Goal: Task Accomplishment & Management: Use online tool/utility

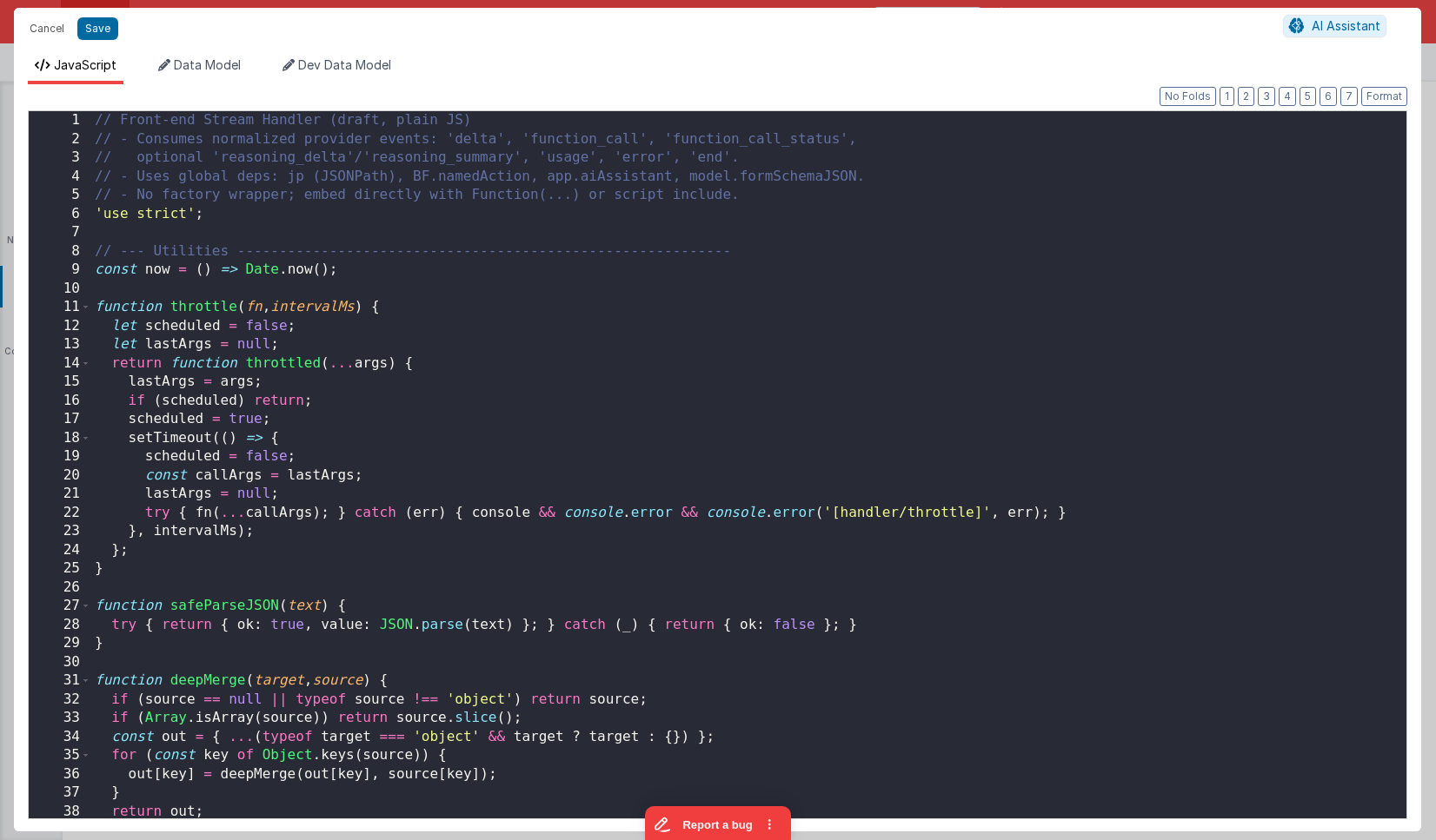
click at [781, 285] on div "// Front-end Stream Handler (draft, plain JS) // - Consumes normalized provider…" at bounding box center [748, 483] width 1315 height 744
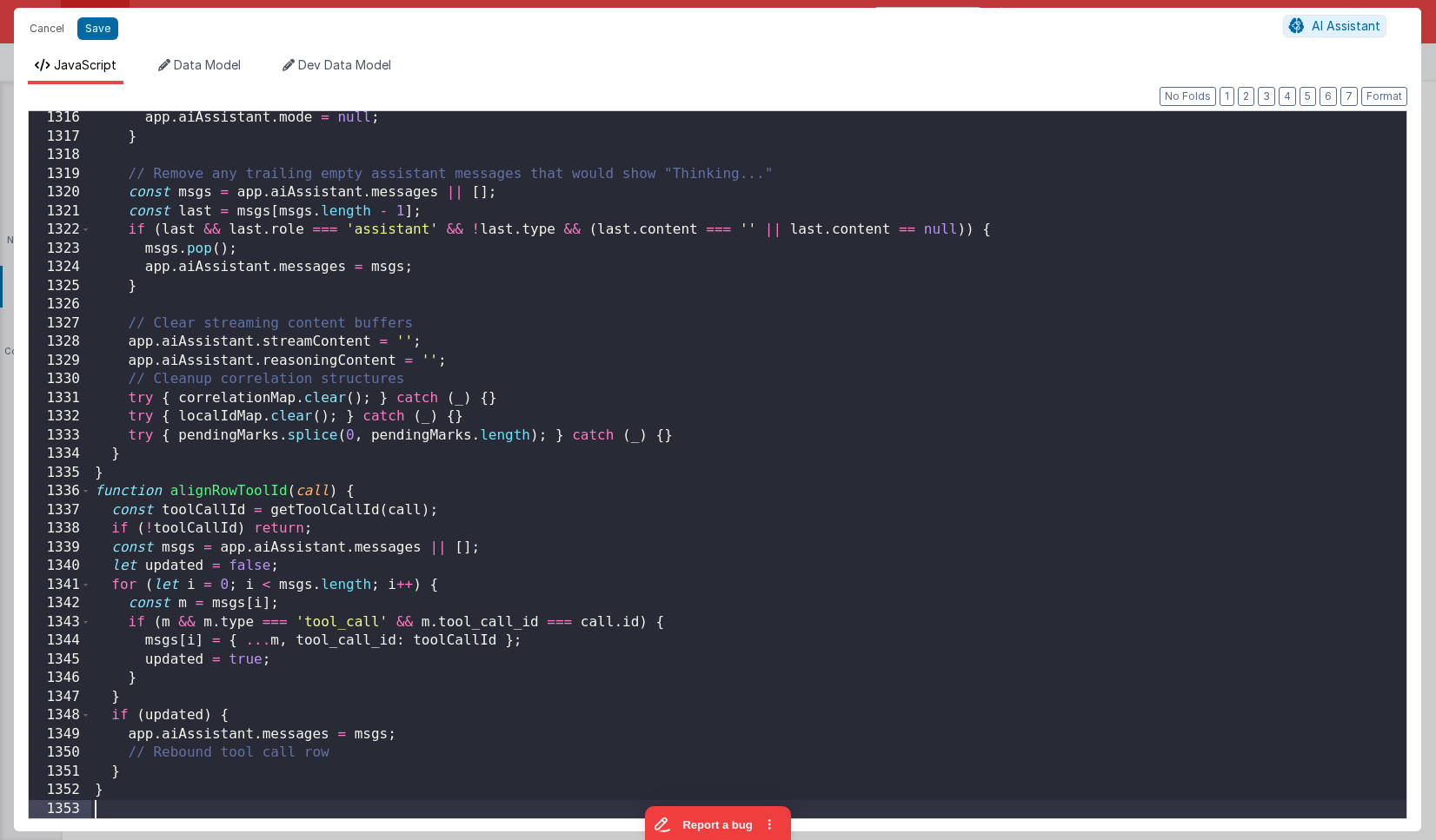
scroll to position [24600, 0]
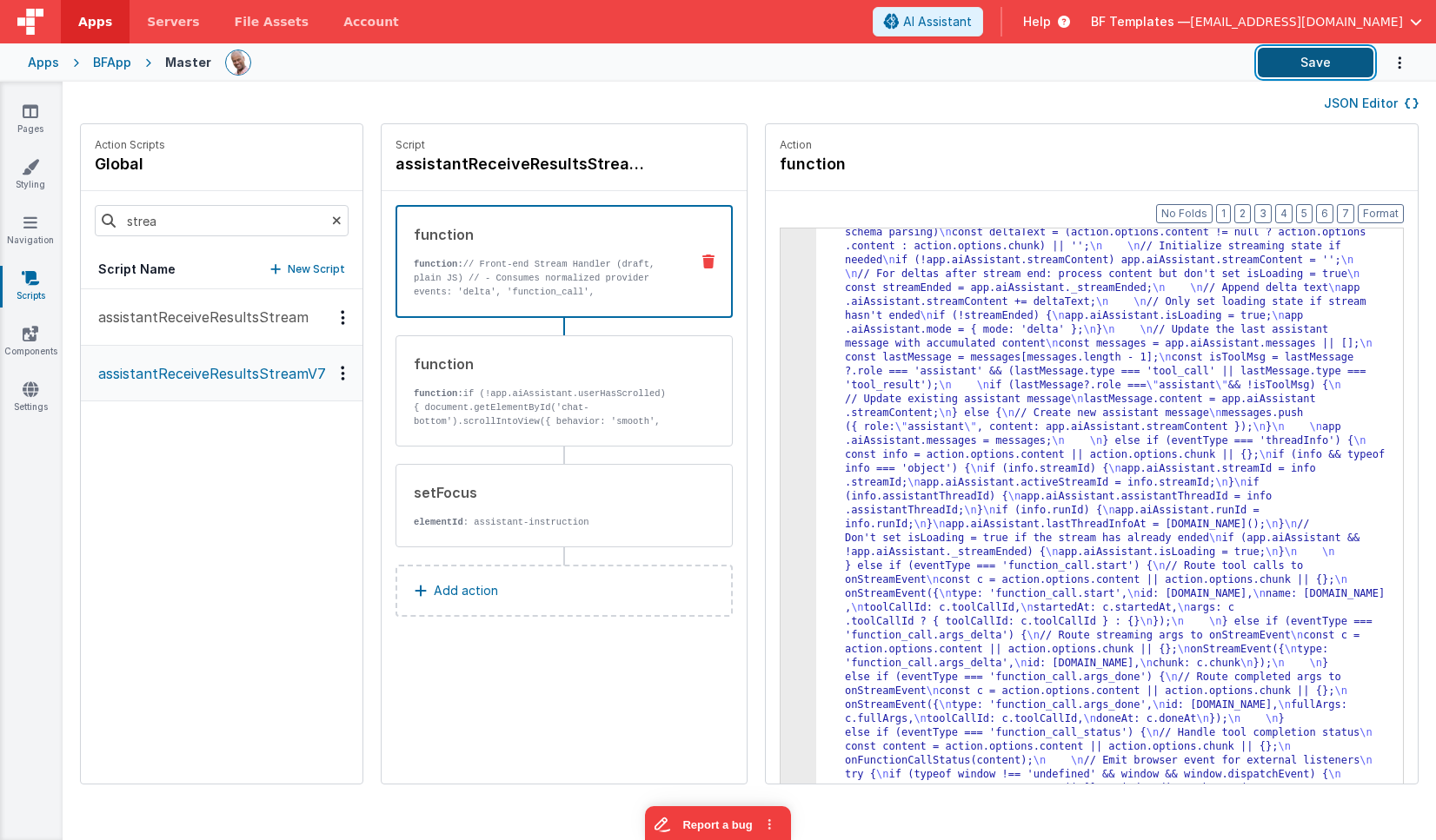
click at [1311, 63] on button "Save" at bounding box center [1315, 62] width 115 height 29
click at [32, 401] on link "Settings" at bounding box center [30, 397] width 63 height 35
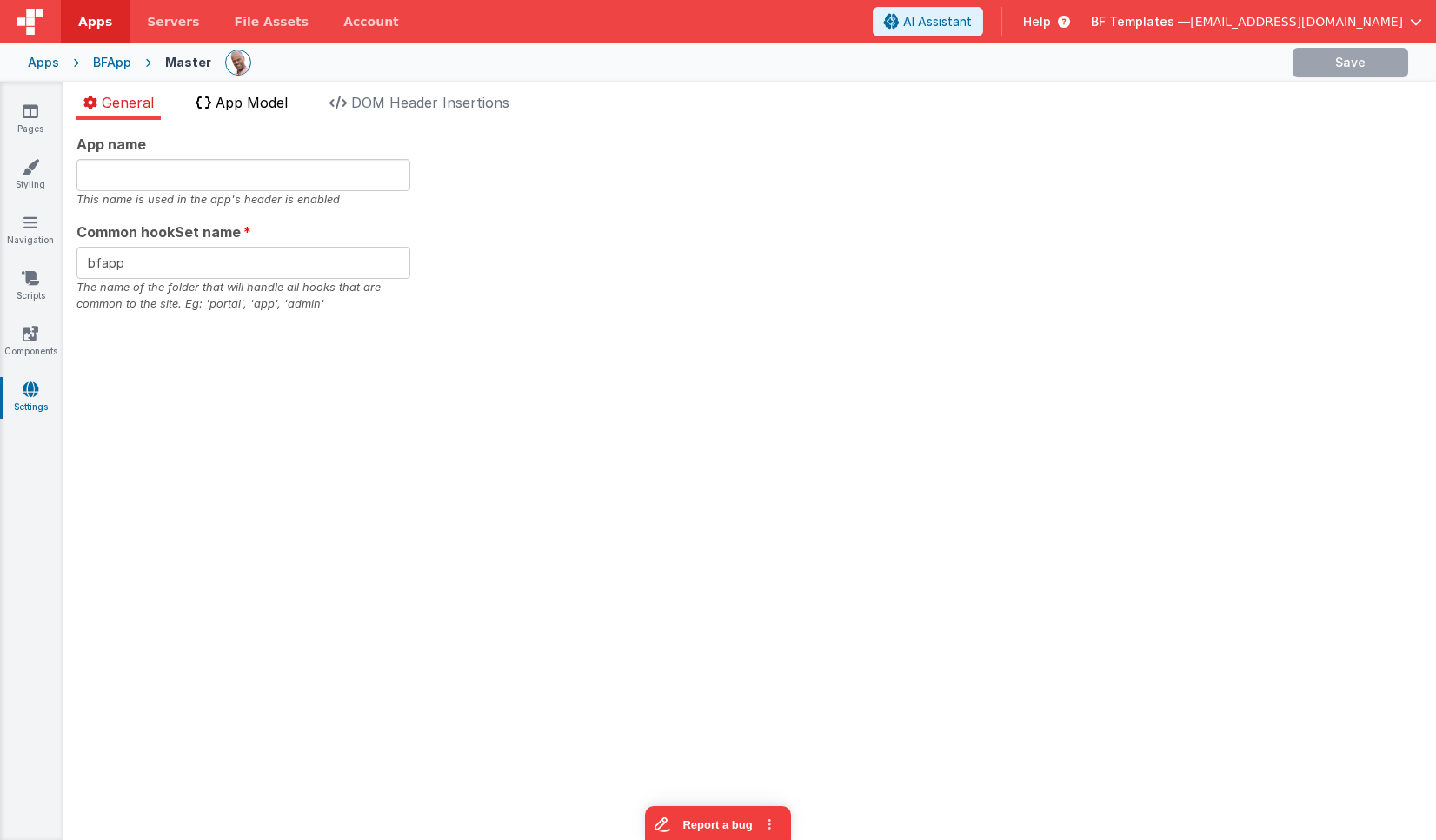
click at [276, 110] on span "App Model" at bounding box center [251, 103] width 72 height 18
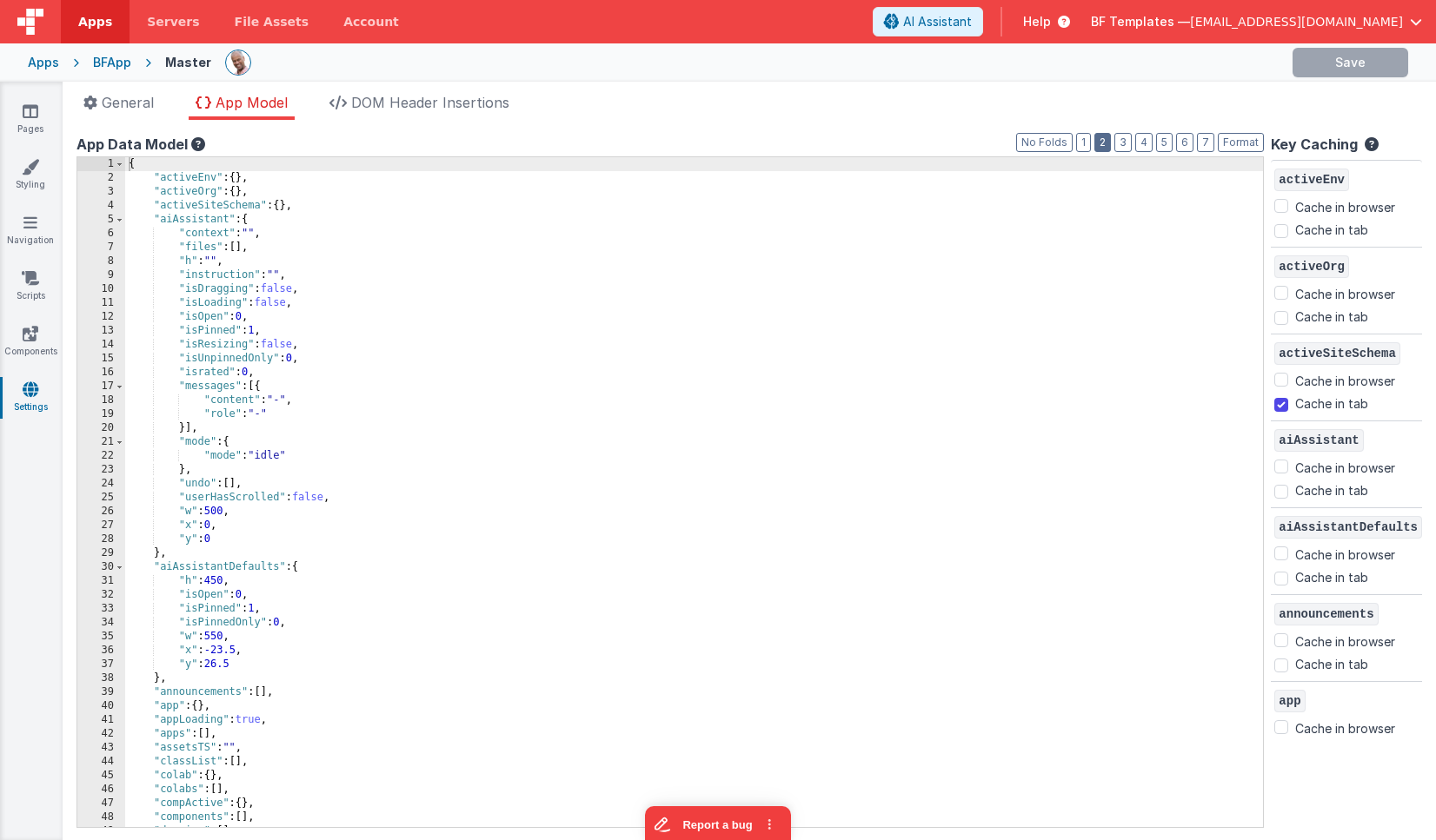
click at [1105, 143] on button "2" at bounding box center [1102, 143] width 17 height 19
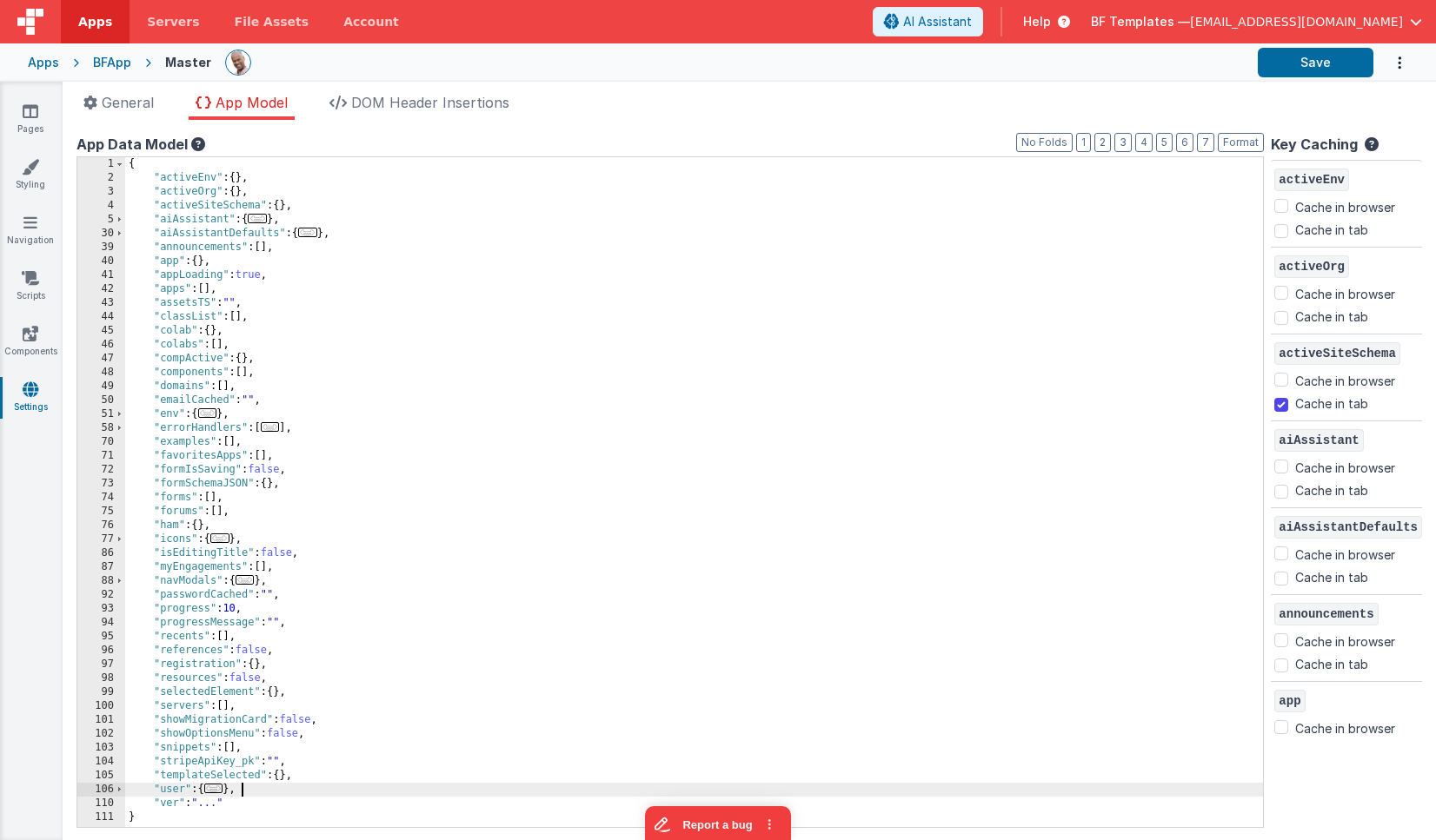
click at [251, 786] on div "{ "activeEnv" : { } , "activeOrg" : { } , "activeSiteSchema" : { } , "aiAssista…" at bounding box center [693, 505] width 1137 height 697
drag, startPoint x: 1341, startPoint y: 781, endPoint x: 1339, endPoint y: 769, distance: 12.2
click at [1341, 781] on div "Key Caching activeEnv Cache in browser Cache in tab activeOrg Cache in browser …" at bounding box center [1346, 479] width 152 height 692
click at [691, 820] on button "Report a bug" at bounding box center [717, 821] width 146 height 36
click at [314, 790] on div "{ "activeEnv" : { } , "activeOrg" : { } , "activeSiteSchema" : { } , "aiAssista…" at bounding box center [693, 505] width 1137 height 697
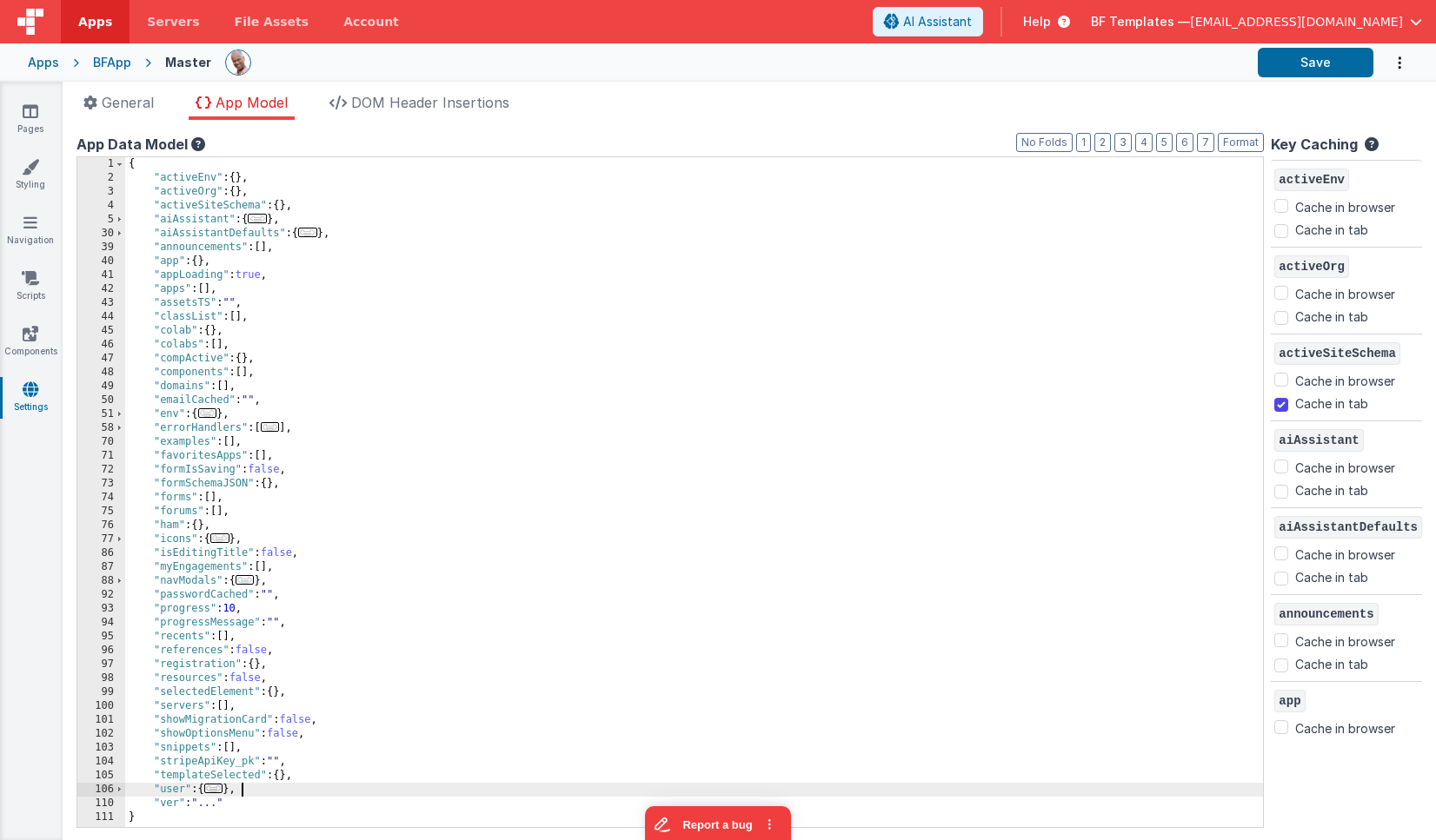
click at [184, 795] on div "{ "activeEnv" : { } , "activeOrg" : { } , "activeSiteSchema" : { } , "aiAssista…" at bounding box center [693, 505] width 1137 height 697
click at [1331, 783] on div "Key Caching activeEnv Cache in browser Cache in tab activeOrg Cache in browser …" at bounding box center [1346, 479] width 152 height 692
click at [713, 820] on button "Report a bug" at bounding box center [717, 821] width 146 height 36
click at [22, 108] on icon at bounding box center [30, 112] width 16 height 18
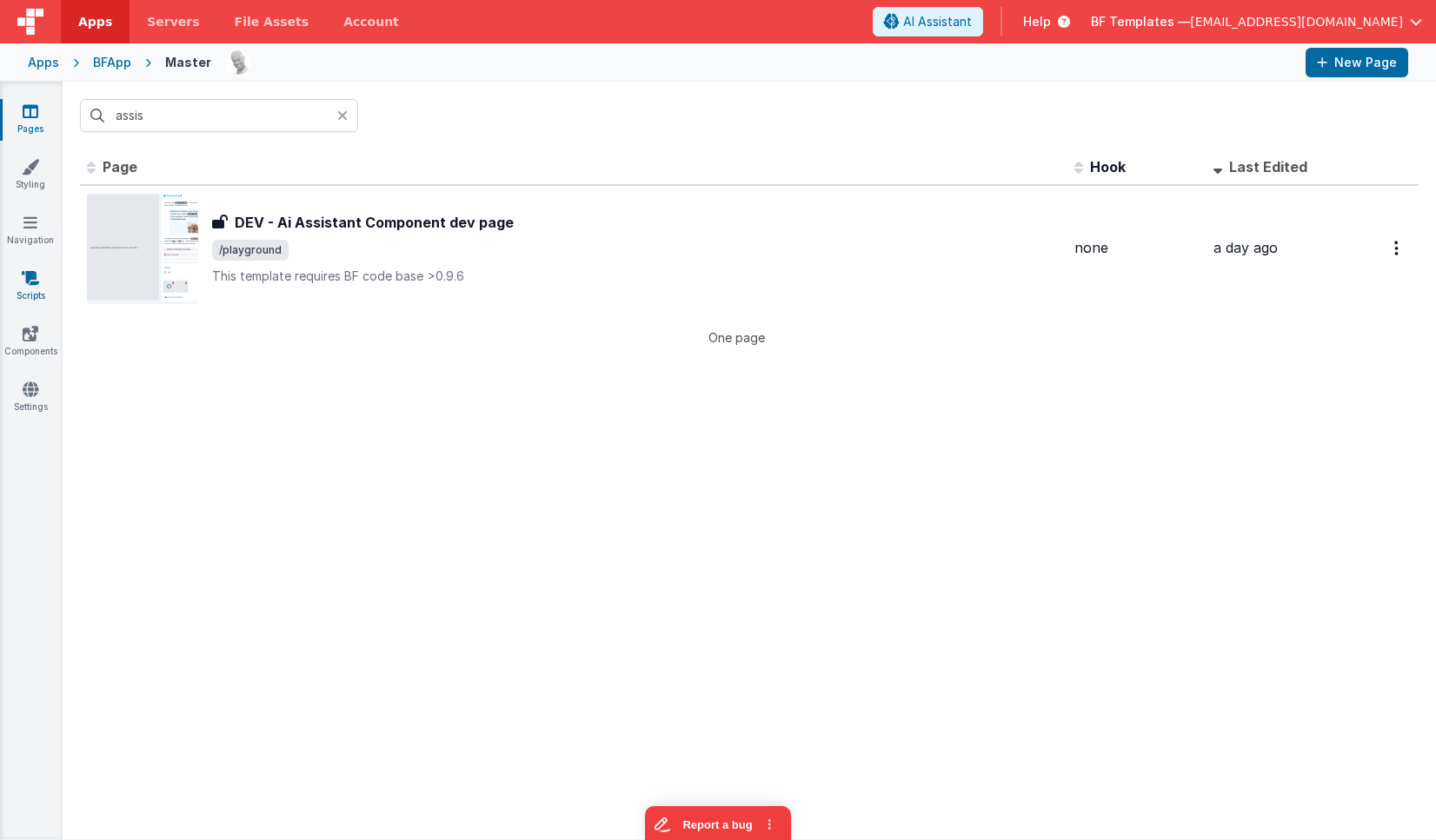
click at [33, 284] on icon at bounding box center [31, 278] width 18 height 18
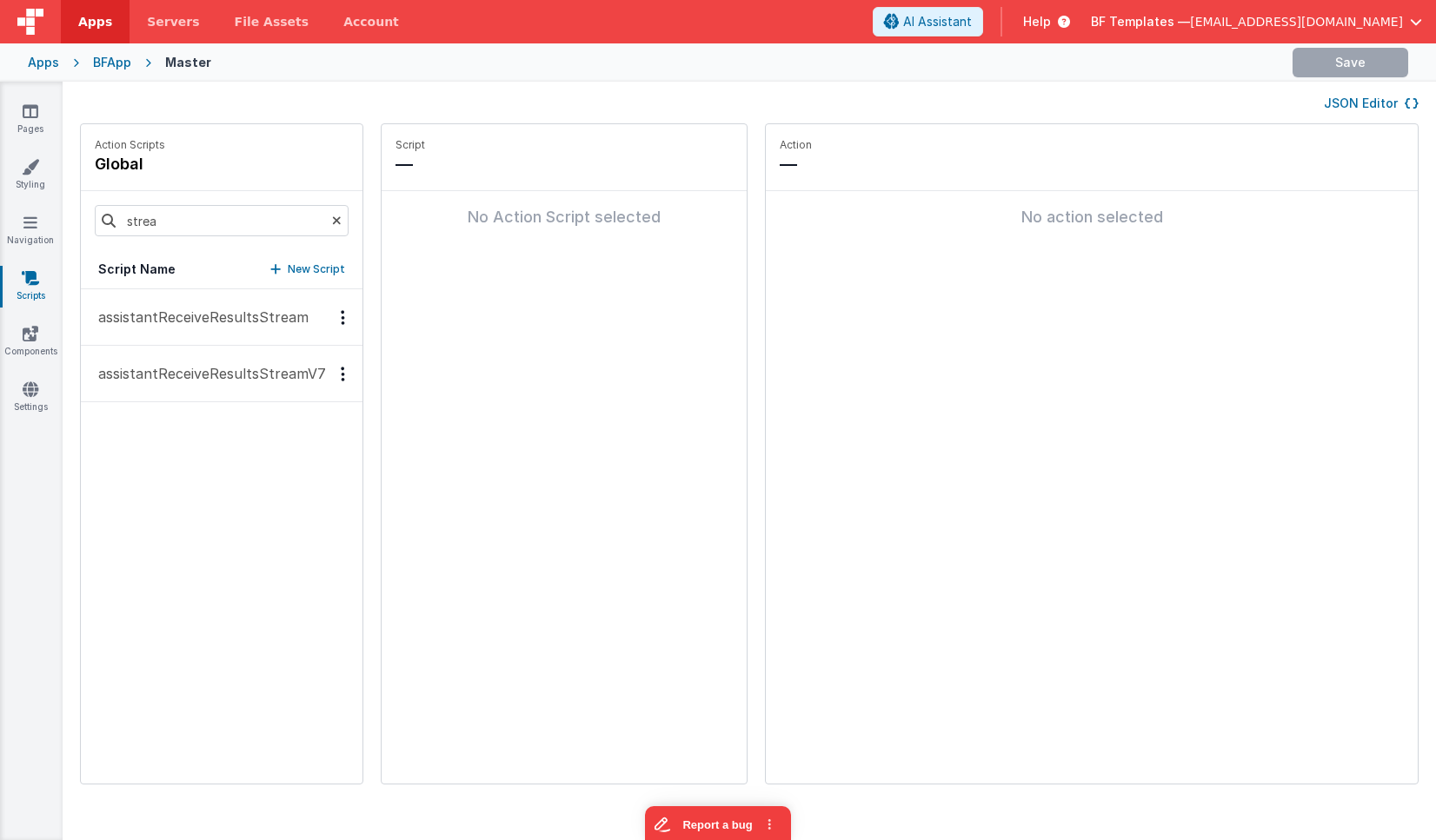
click at [227, 371] on p "assistantReceiveResultsStreamV7" at bounding box center [207, 374] width 238 height 21
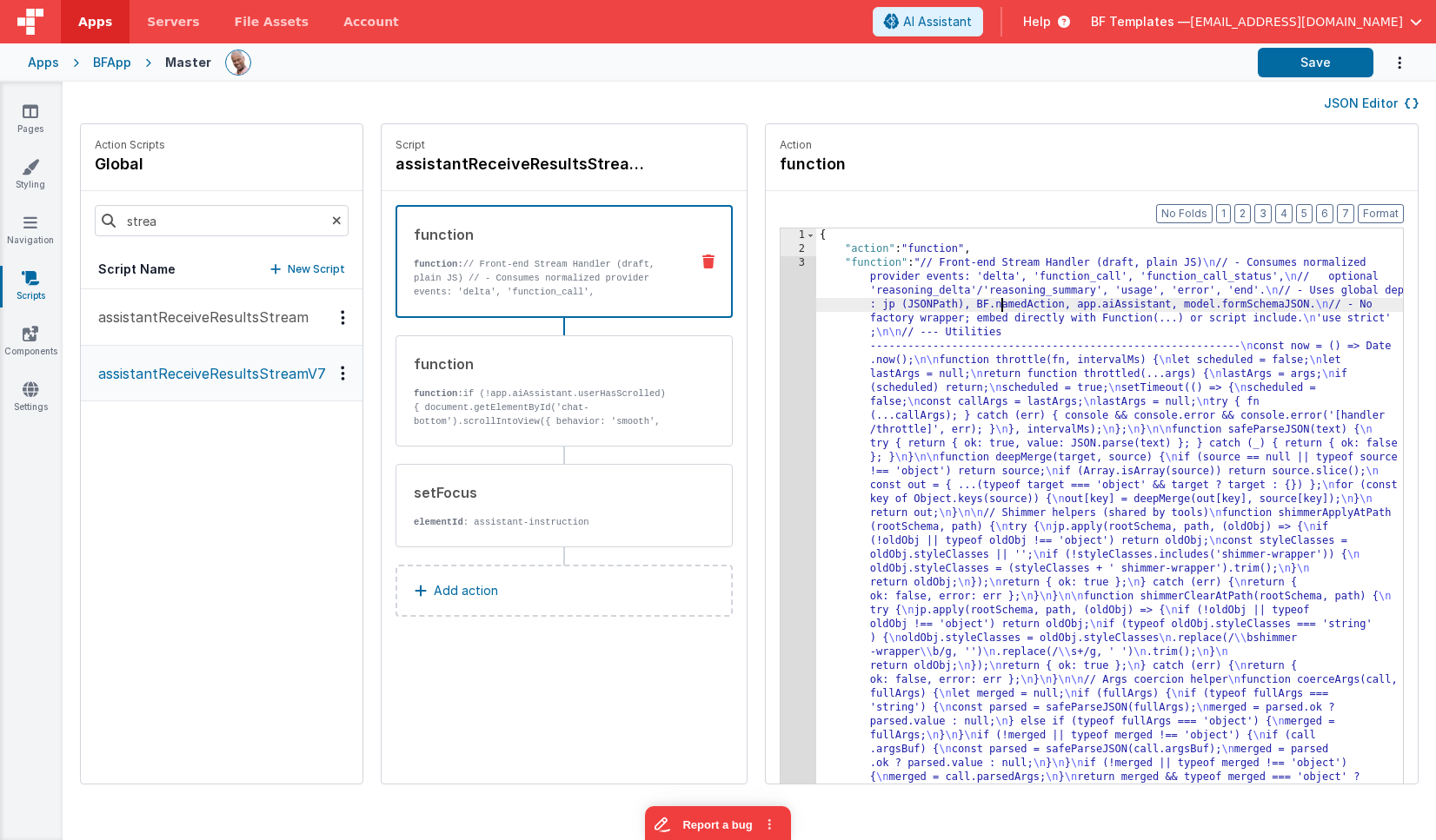
drag, startPoint x: 988, startPoint y: 304, endPoint x: 897, endPoint y: 299, distance: 91.1
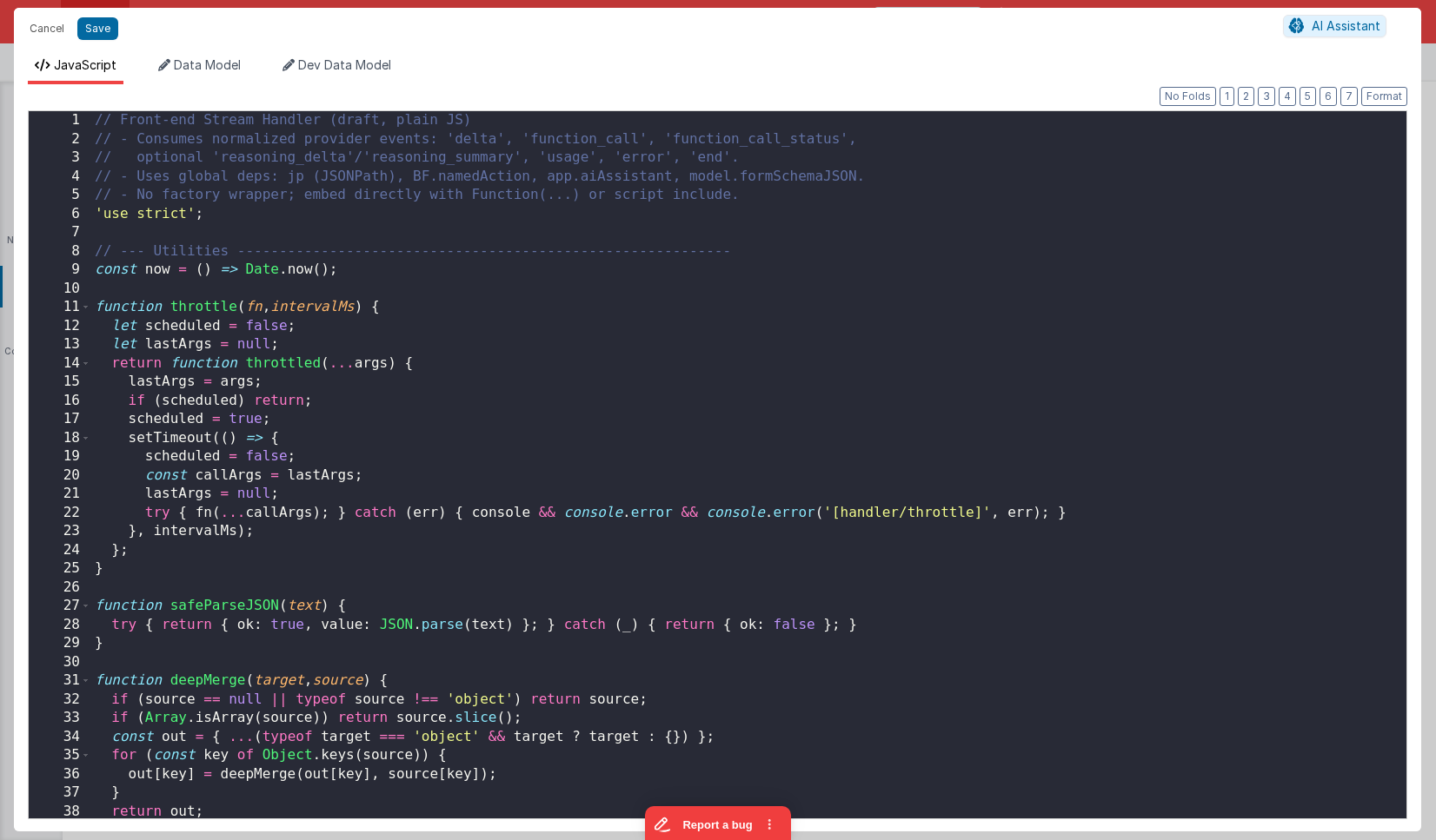
scroll to position [8272, 0]
click at [772, 284] on div "// Front-end Stream Handler (draft, plain JS) // - Consumes normalized provider…" at bounding box center [748, 483] width 1315 height 744
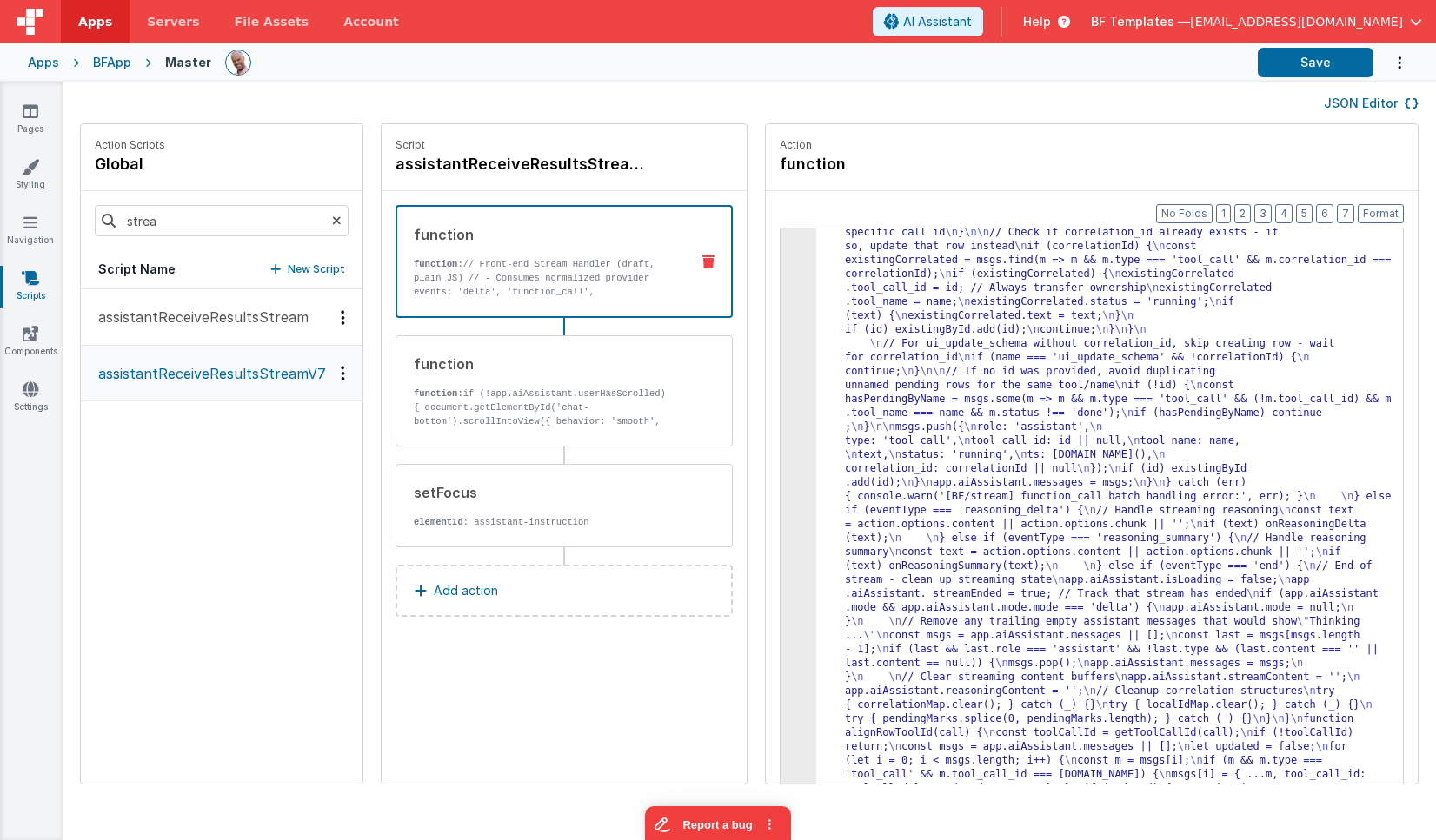
scroll to position [7925, 0]
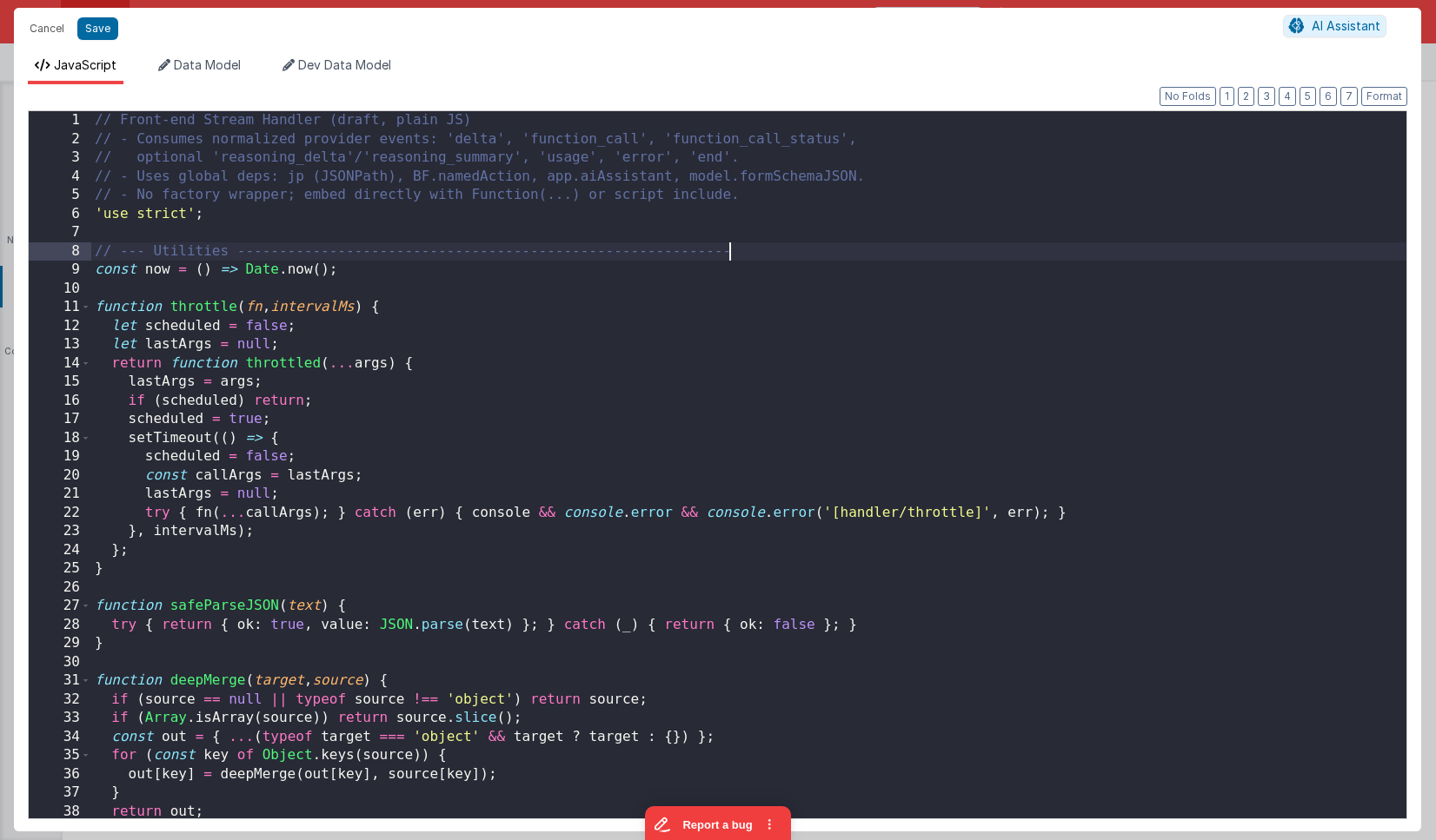
click at [776, 253] on div "// Front-end Stream Handler (draft, plain JS) // - Consumes normalized provider…" at bounding box center [748, 483] width 1315 height 744
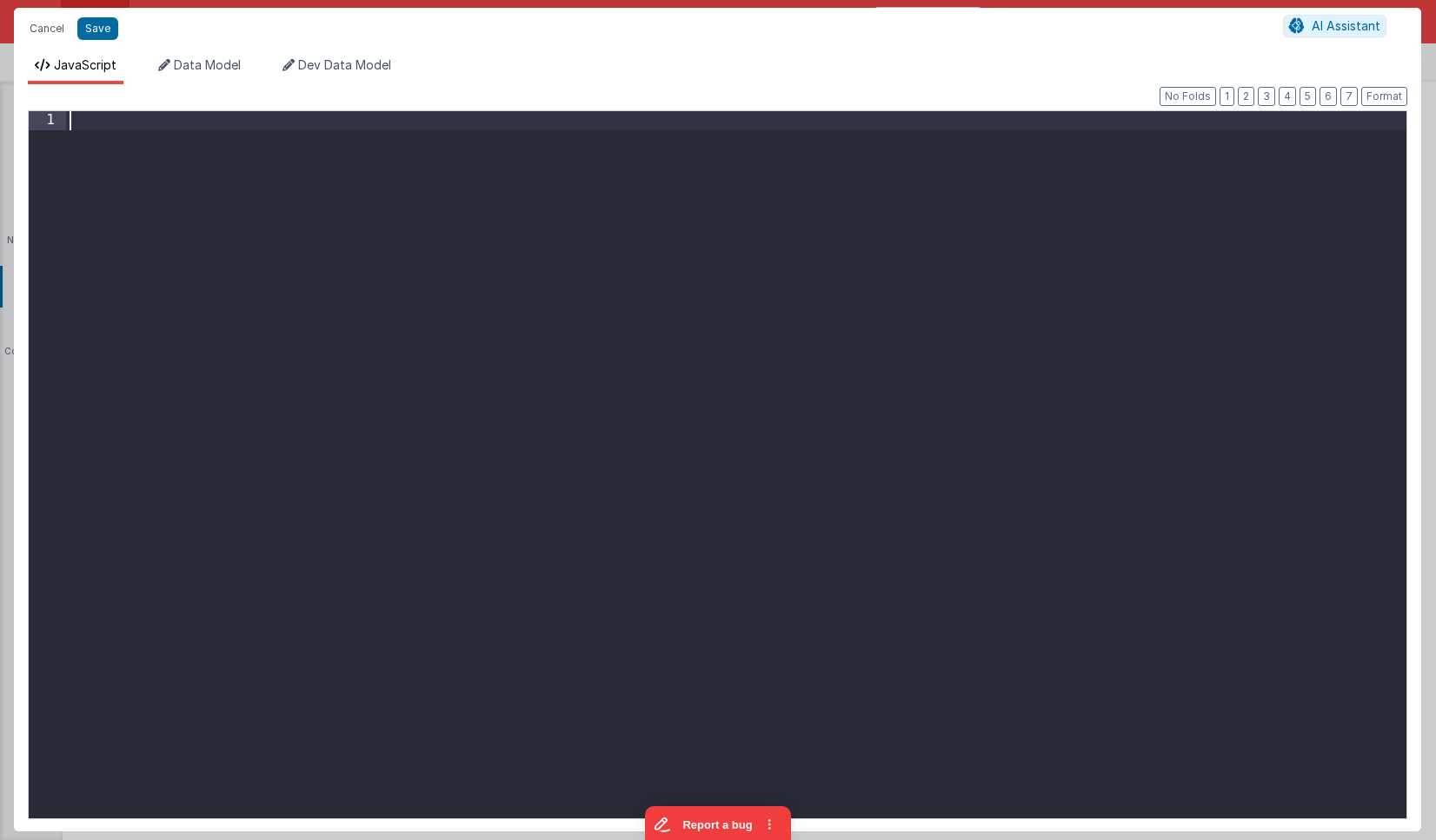
scroll to position [25030, 0]
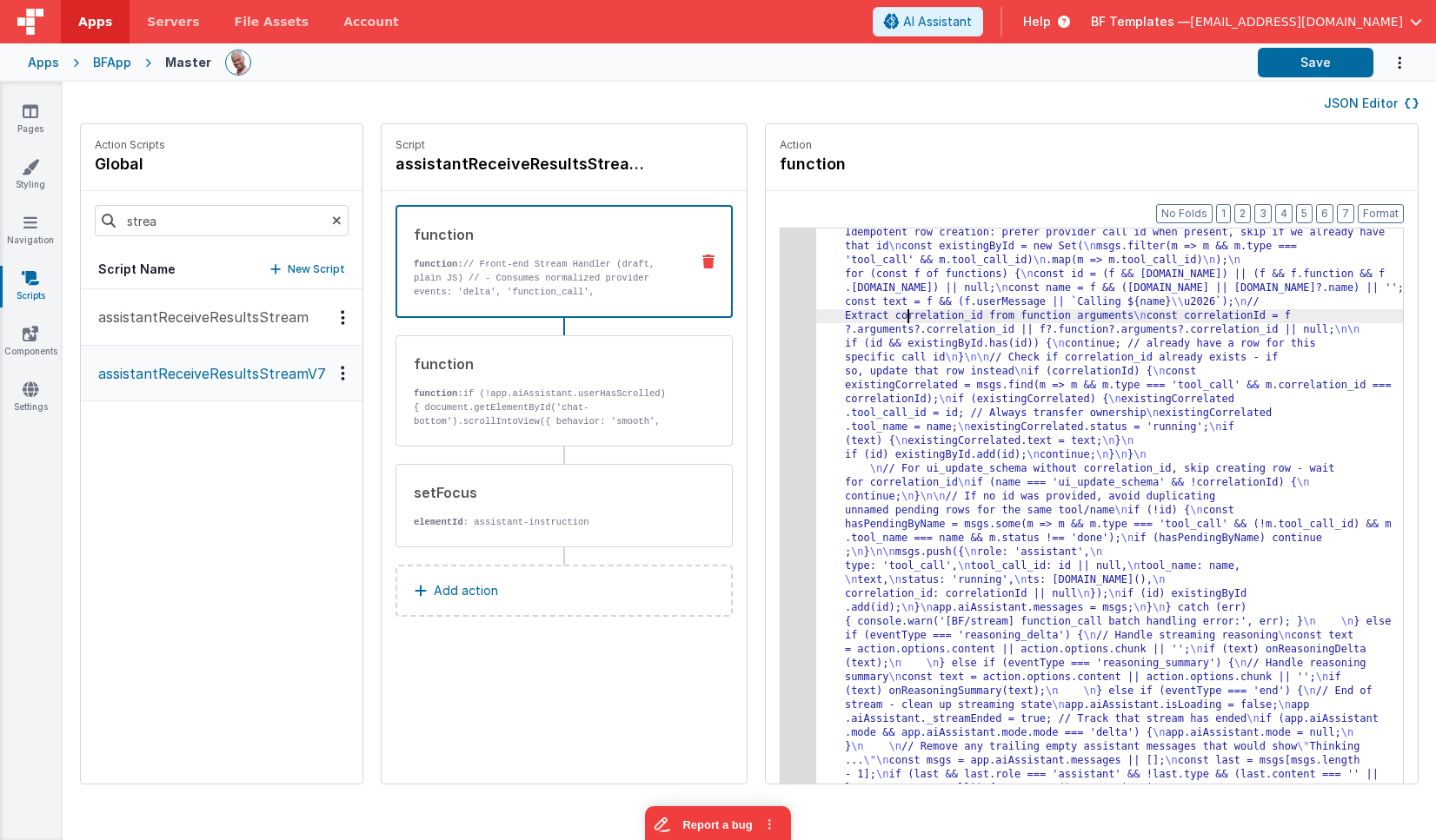
drag, startPoint x: 897, startPoint y: 314, endPoint x: 739, endPoint y: 292, distance: 159.5
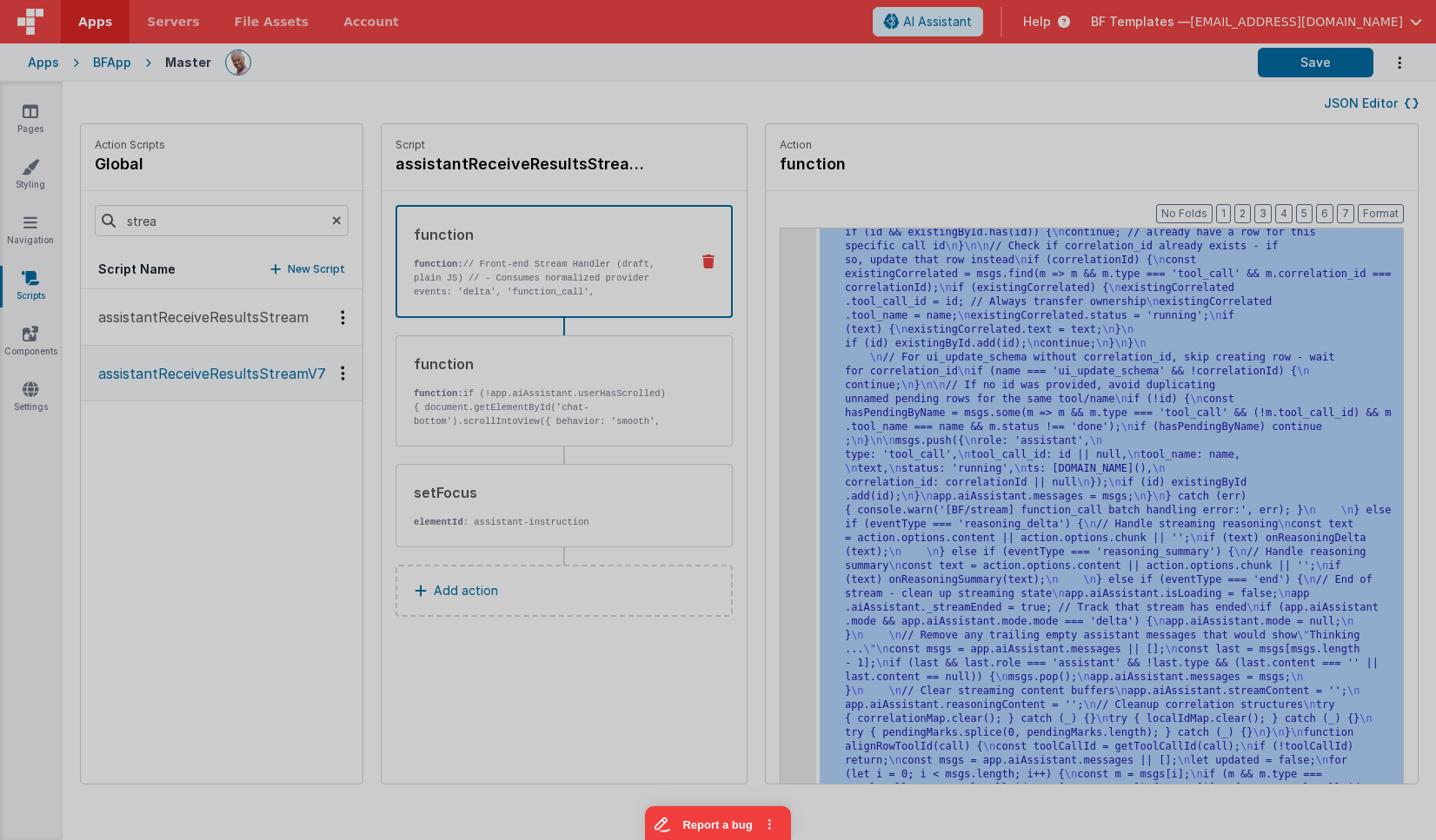
scroll to position [8037, 0]
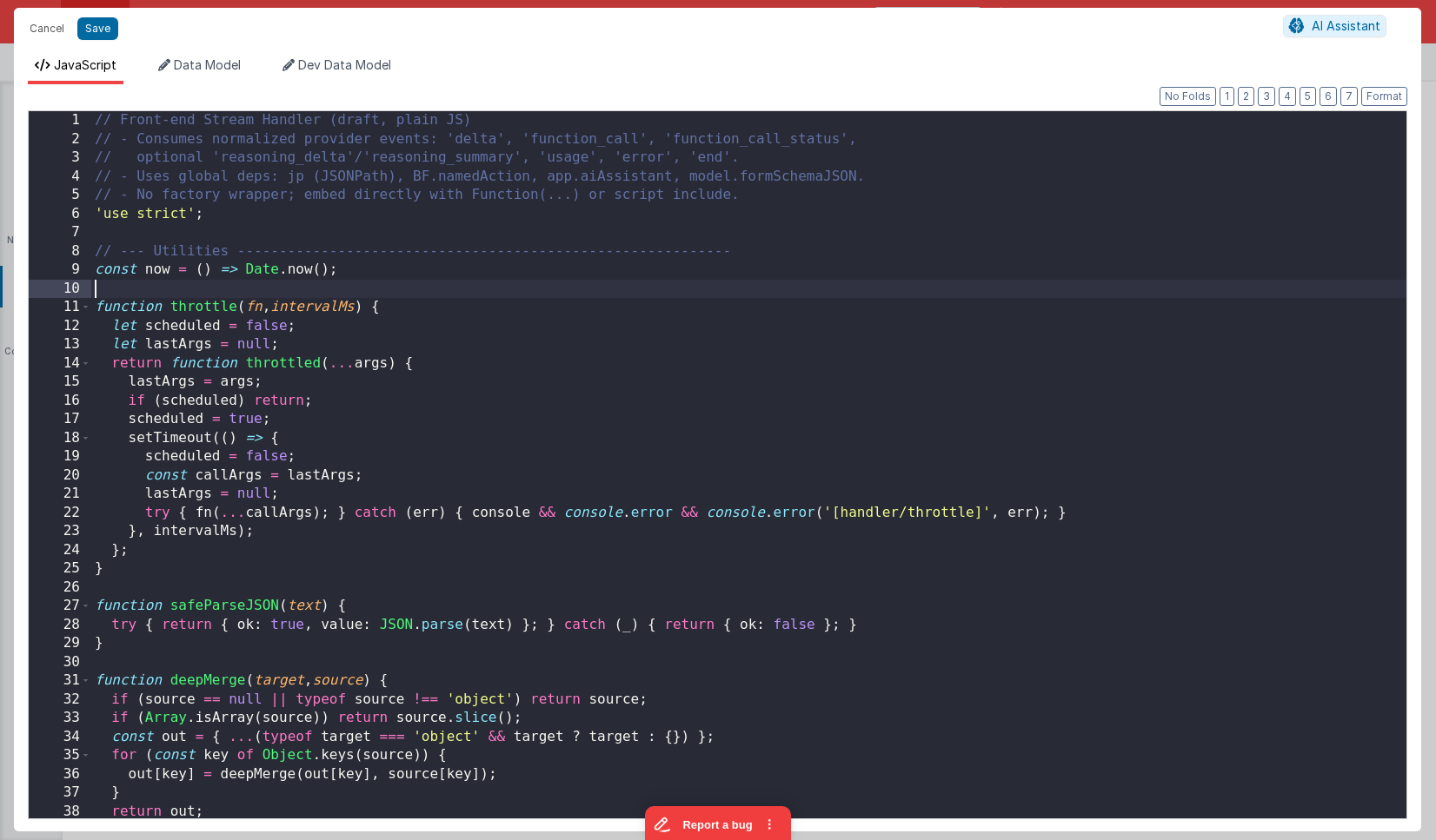
click at [783, 290] on div "// Front-end Stream Handler (draft, plain JS) // - Consumes normalized provider…" at bounding box center [748, 483] width 1315 height 744
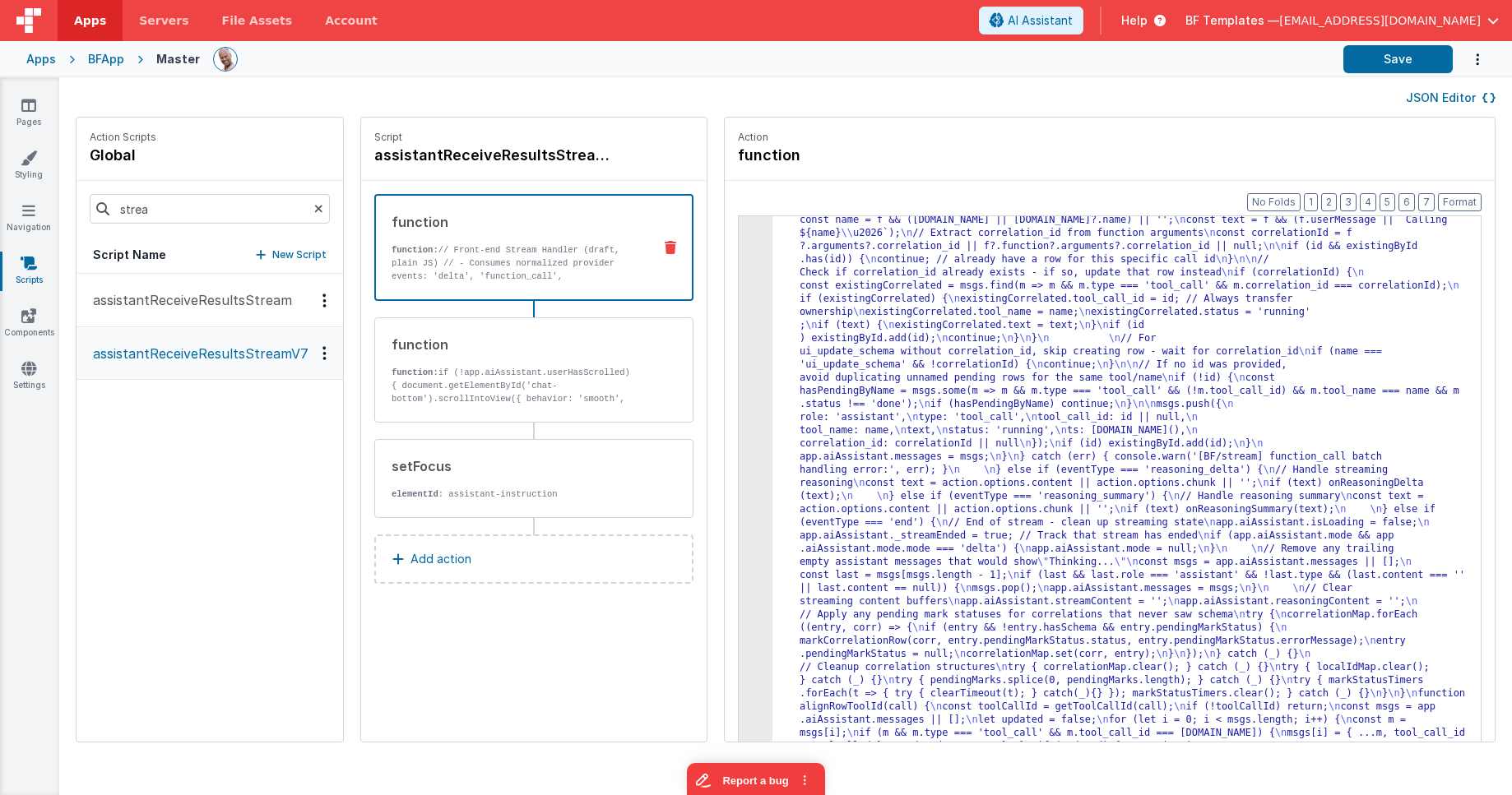
scroll to position [6054, 0]
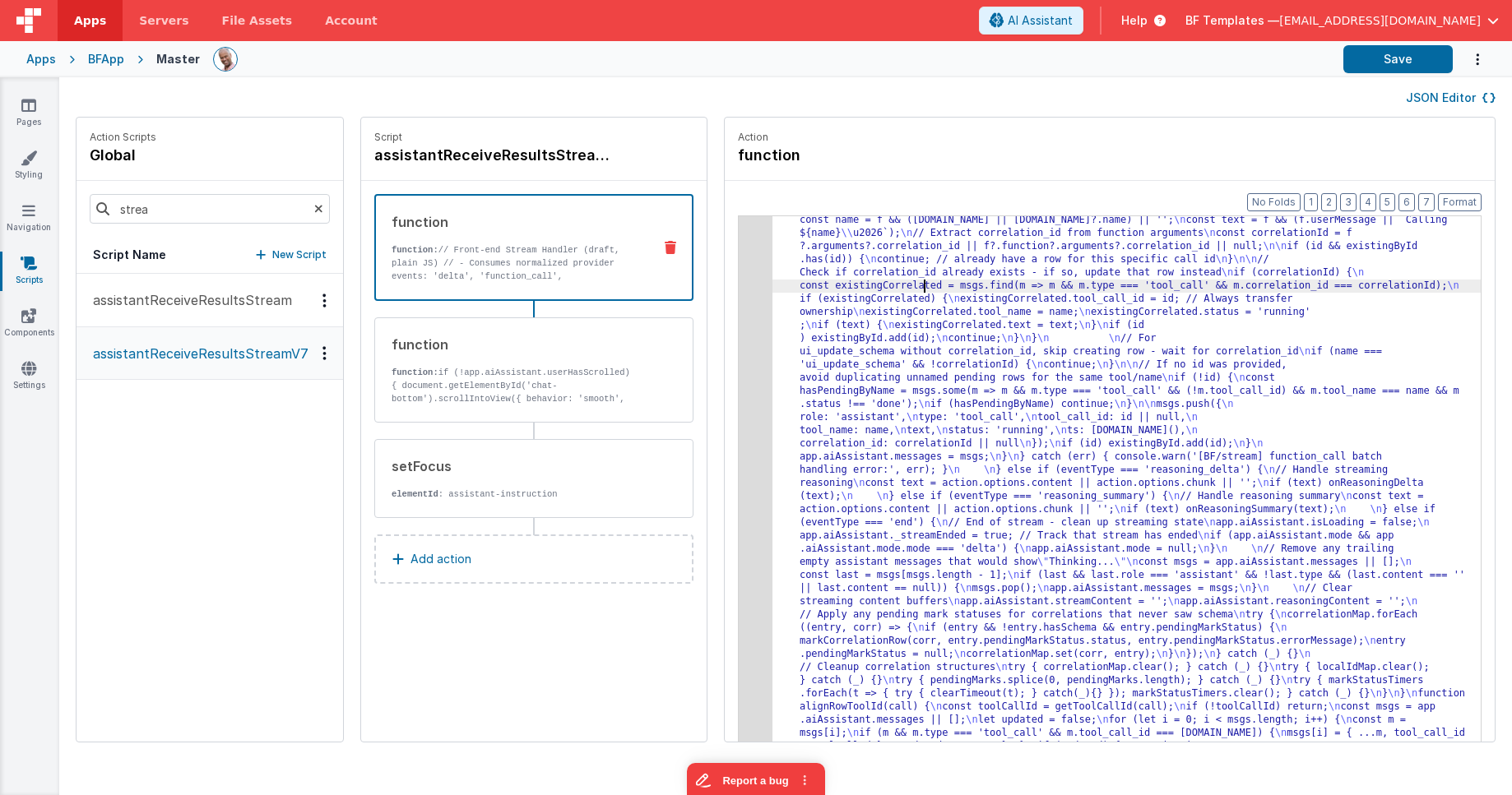
drag, startPoint x: 911, startPoint y: 280, endPoint x: 798, endPoint y: 268, distance: 113.6
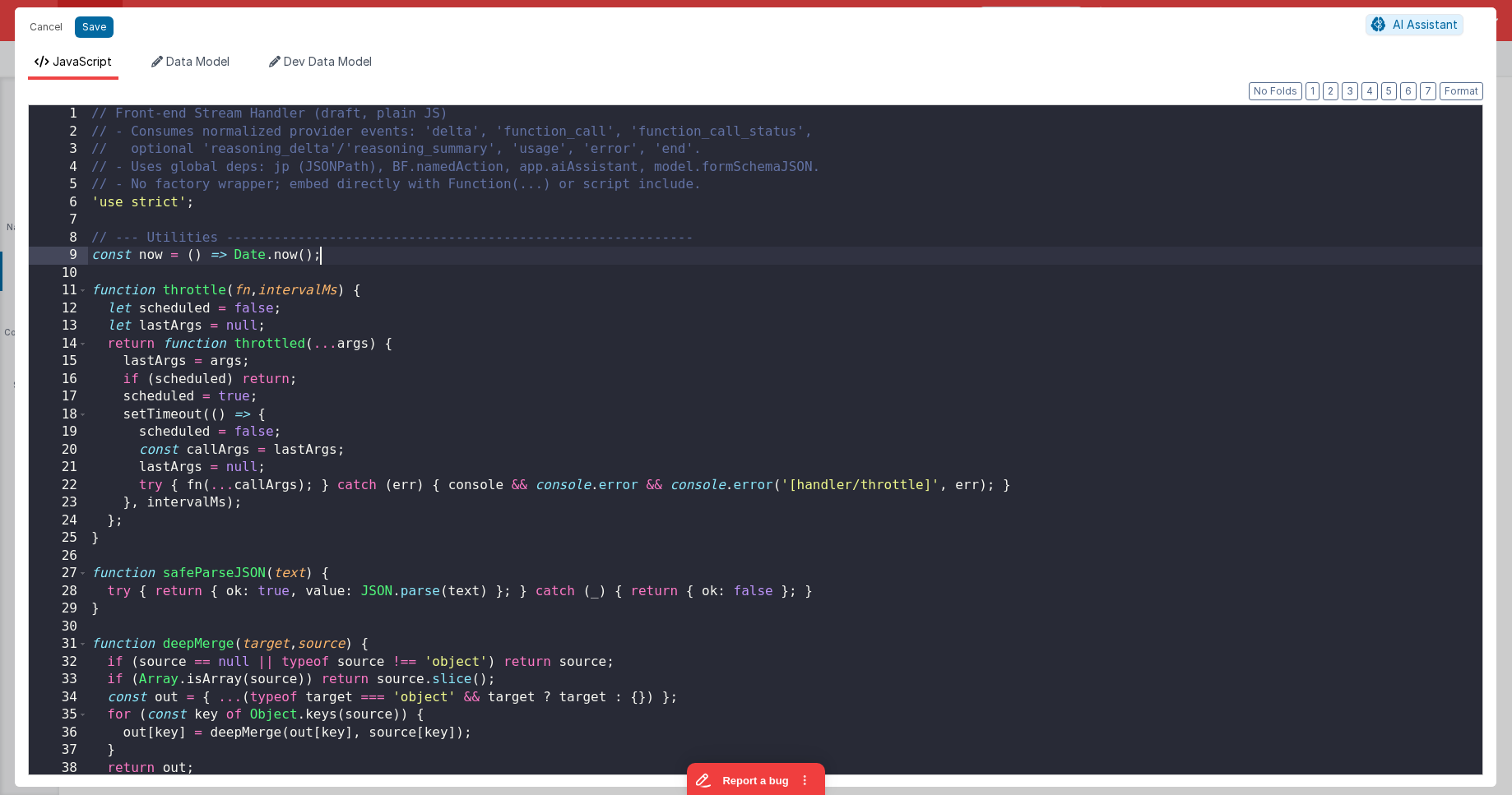
click at [743, 247] on div "// Front-end Stream Handler (draft, plain JS) // - Consumes normalized provider…" at bounding box center [785, 457] width 1395 height 704
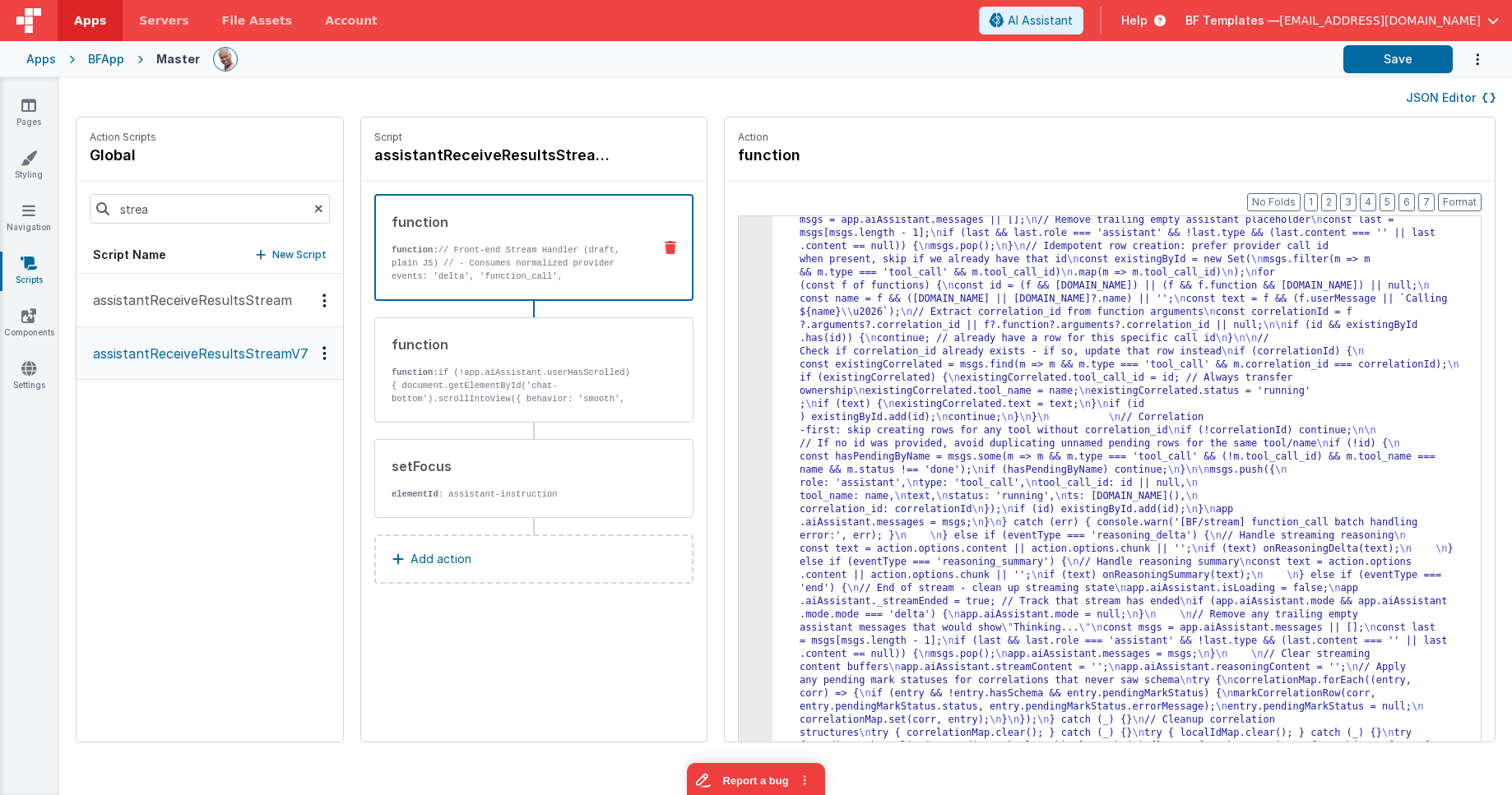
scroll to position [5567, 0]
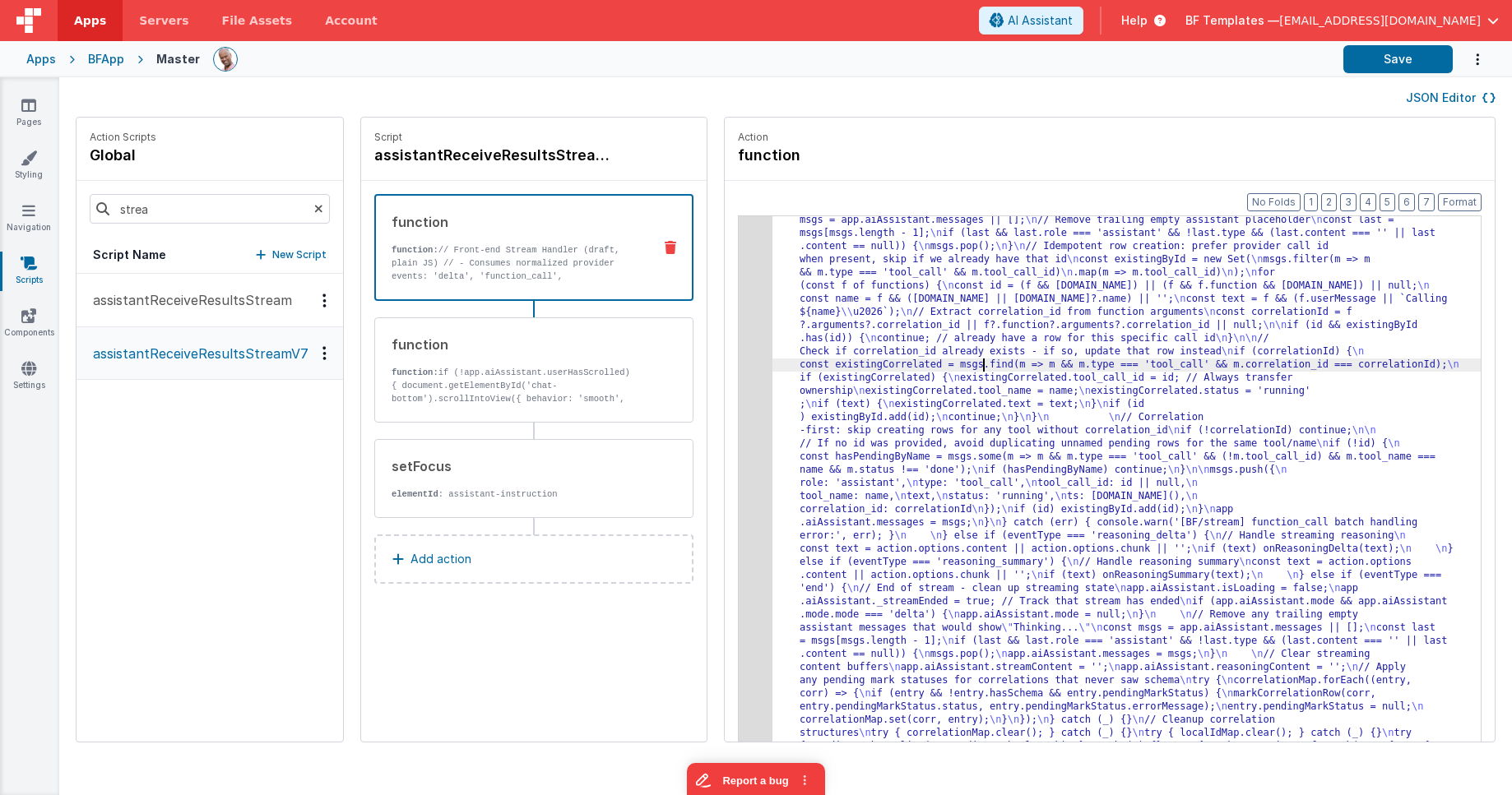
drag, startPoint x: 972, startPoint y: 366, endPoint x: 954, endPoint y: 360, distance: 19.0
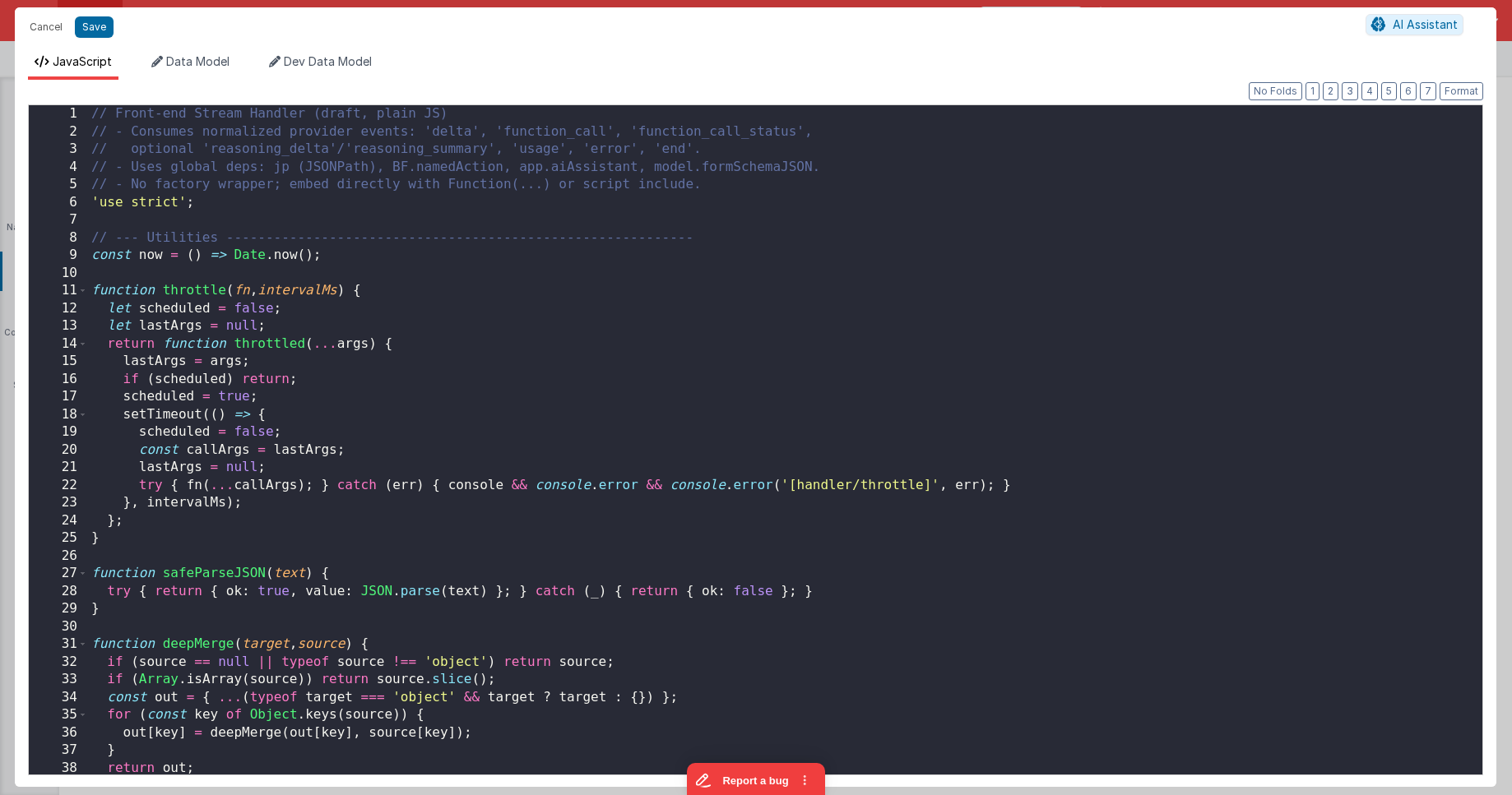
click at [748, 274] on div "// Front-end Stream Handler (draft, plain JS) // - Consumes normalized provider…" at bounding box center [785, 457] width 1395 height 704
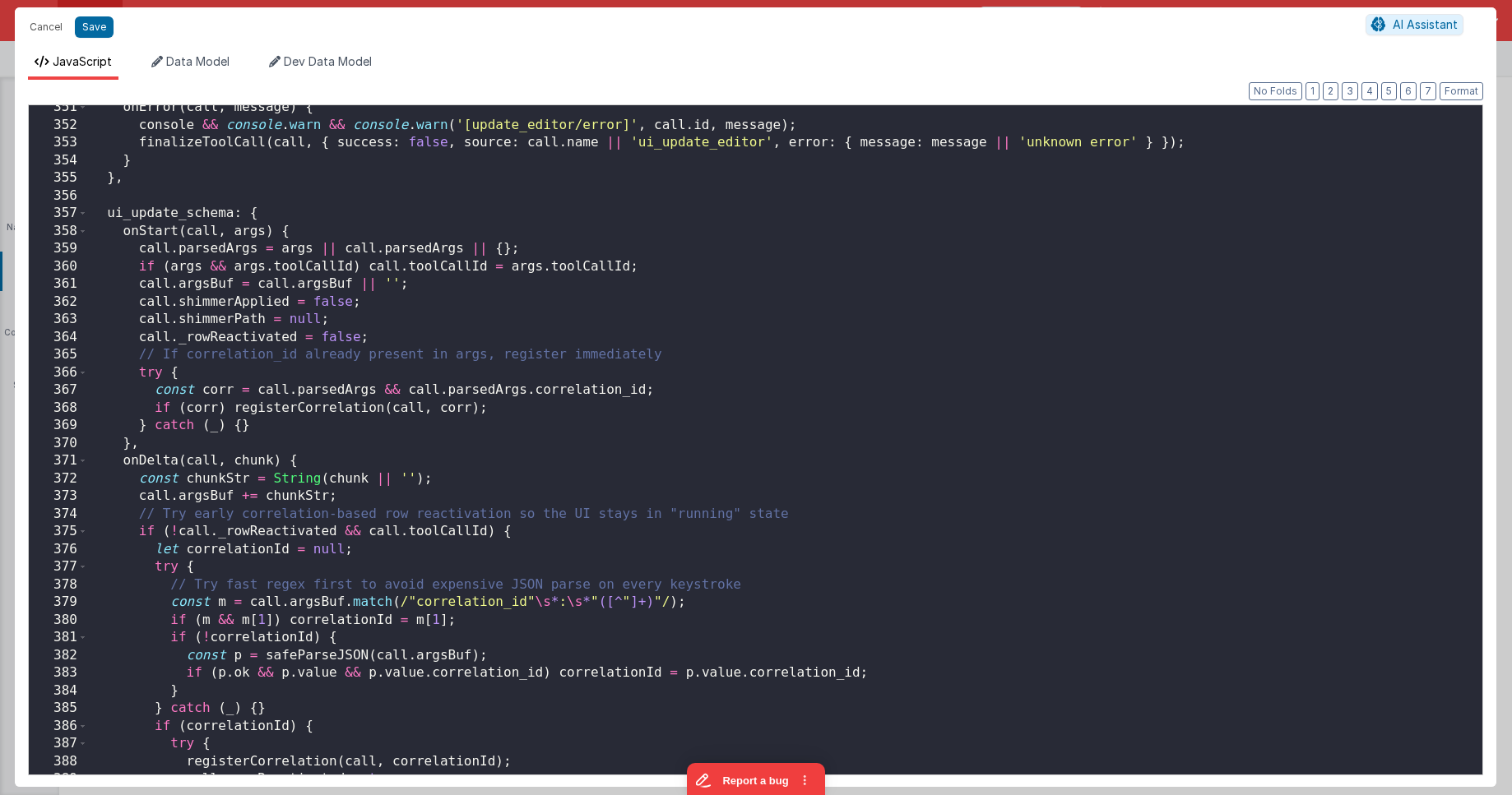
scroll to position [6273, 0]
click at [748, 274] on div "onError ( call , message ) { console && console . warn && console . warn ( '[up…" at bounding box center [785, 451] width 1395 height 704
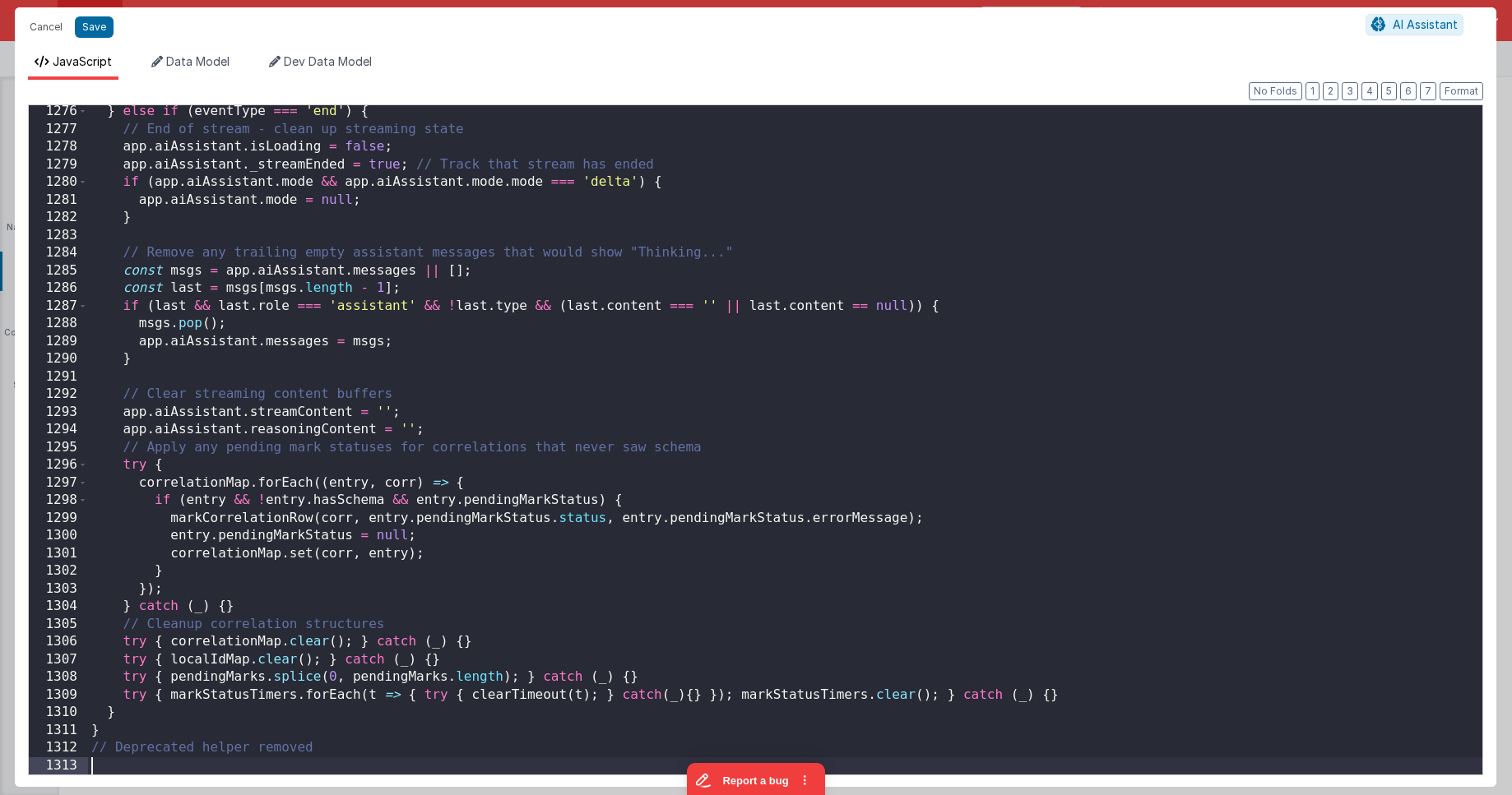
scroll to position [22574, 0]
click at [91, 30] on button "Save" at bounding box center [94, 27] width 39 height 21
